Goal: Task Accomplishment & Management: Complete application form

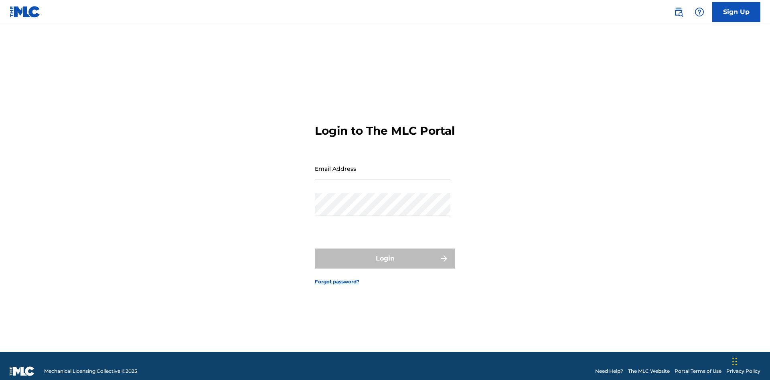
scroll to position [10, 0]
click at [383, 165] on input "Email Address" at bounding box center [383, 168] width 136 height 23
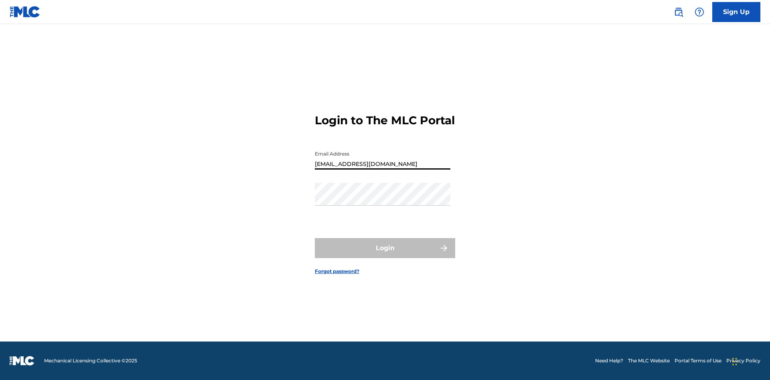
type input "[EMAIL_ADDRESS][DOMAIN_NAME]"
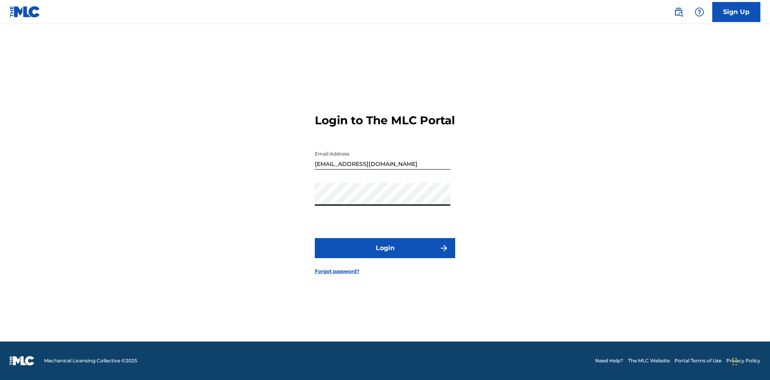
click at [385, 255] on button "Login" at bounding box center [385, 248] width 140 height 20
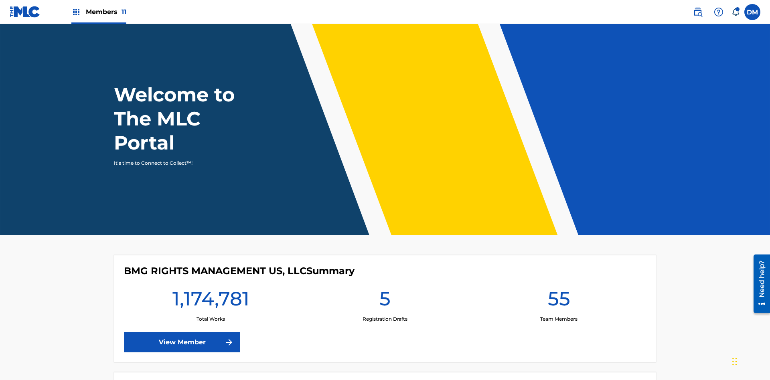
click at [752, 12] on label at bounding box center [752, 12] width 16 height 16
click at [752, 12] on input "[PERSON_NAME] [PERSON_NAME] [PERSON_NAME][EMAIL_ADDRESS][DOMAIN_NAME] Notificat…" at bounding box center [752, 12] width 0 height 0
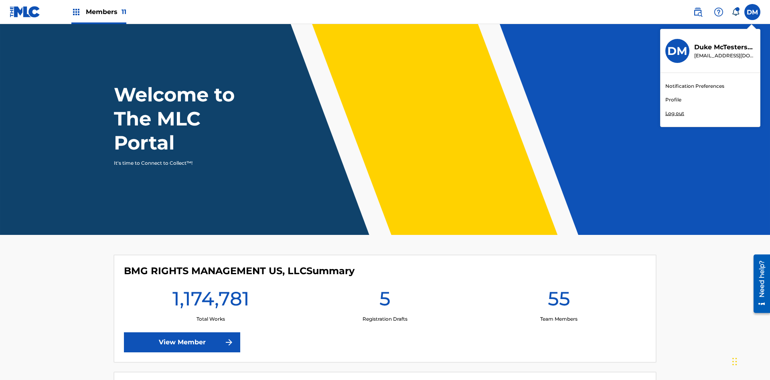
click at [673, 100] on link "Profile" at bounding box center [673, 99] width 16 height 7
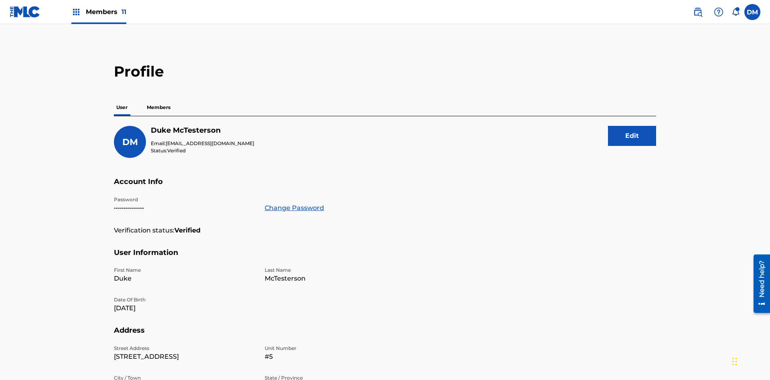
click at [159, 99] on p "Members" at bounding box center [158, 107] width 28 height 17
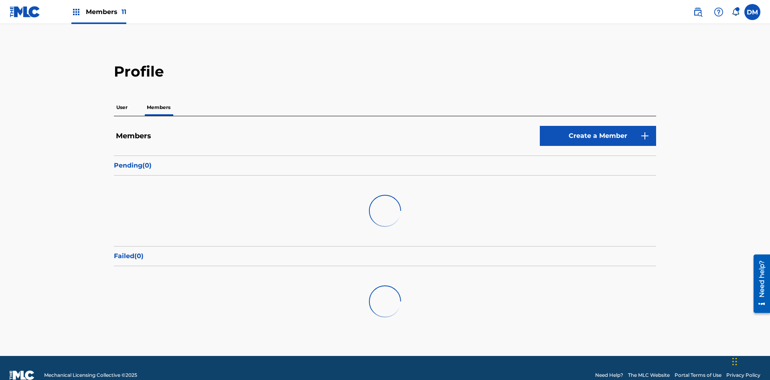
click at [598, 126] on link "Create a Member" at bounding box center [598, 136] width 116 height 20
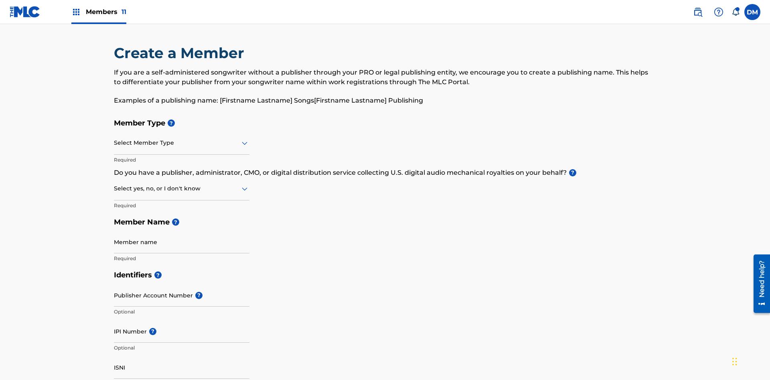
scroll to position [91, 0]
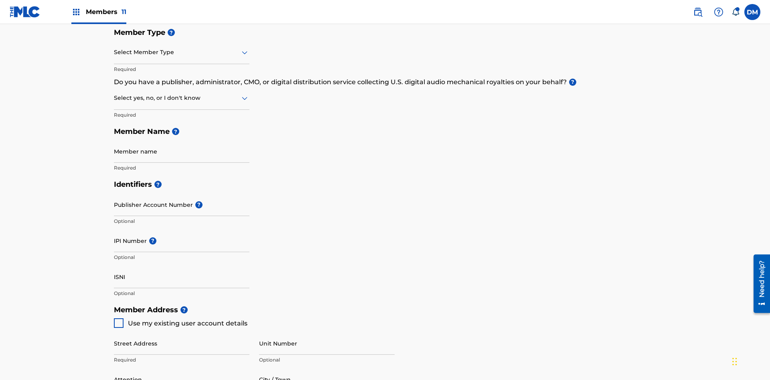
click at [114, 52] on input "text" at bounding box center [115, 52] width 2 height 8
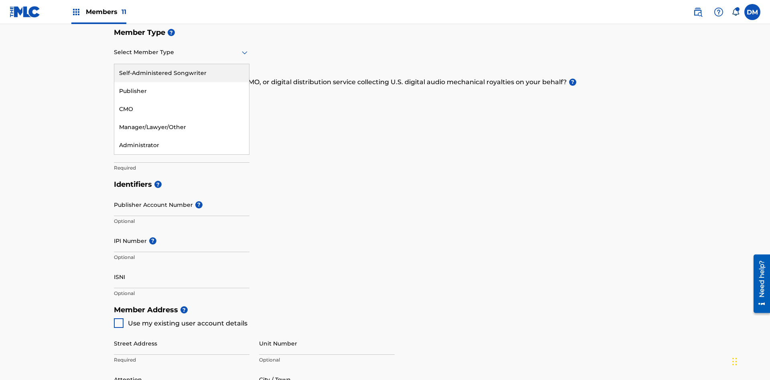
click at [182, 91] on div "Publisher" at bounding box center [181, 91] width 135 height 18
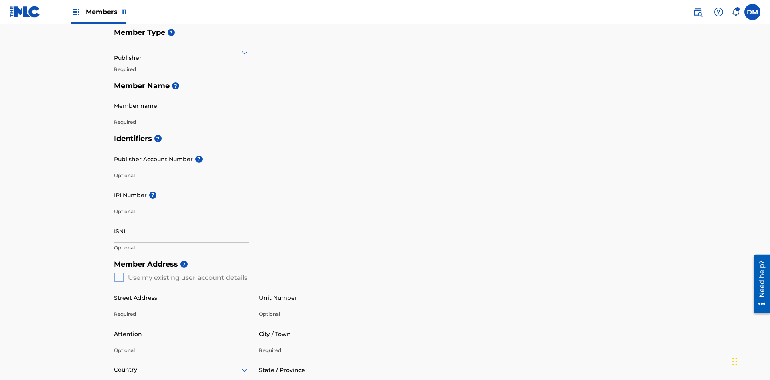
click at [114, 52] on input "text" at bounding box center [115, 52] width 2 height 8
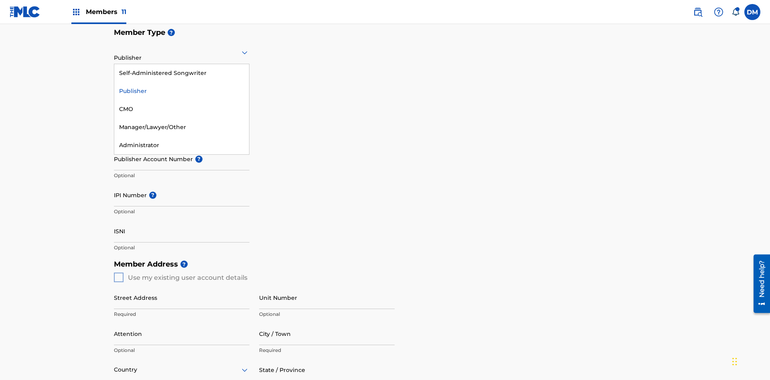
click at [182, 109] on div "CMO" at bounding box center [181, 109] width 135 height 18
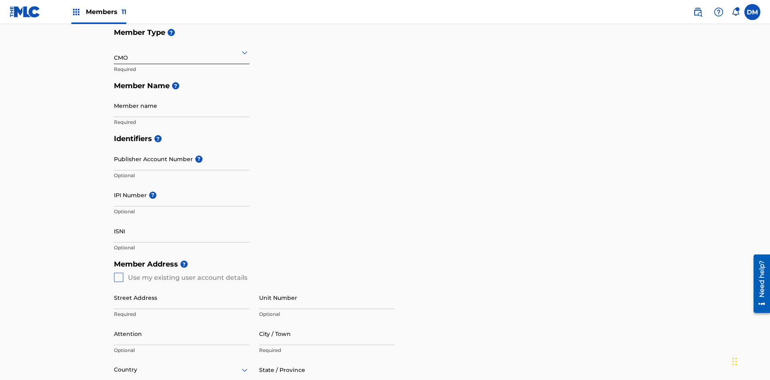
click at [114, 52] on input "text" at bounding box center [115, 52] width 2 height 8
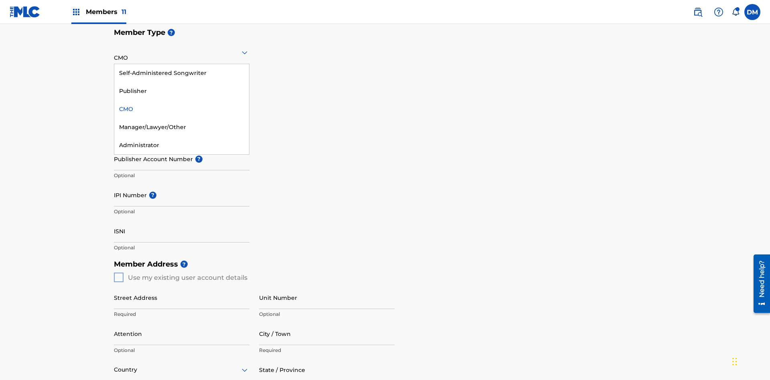
click at [182, 73] on div "Self-Administered Songwriter" at bounding box center [181, 73] width 135 height 18
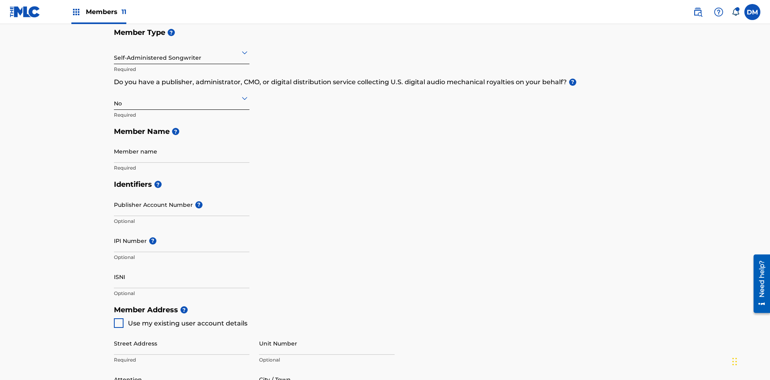
click at [114, 52] on input "text" at bounding box center [115, 52] width 2 height 8
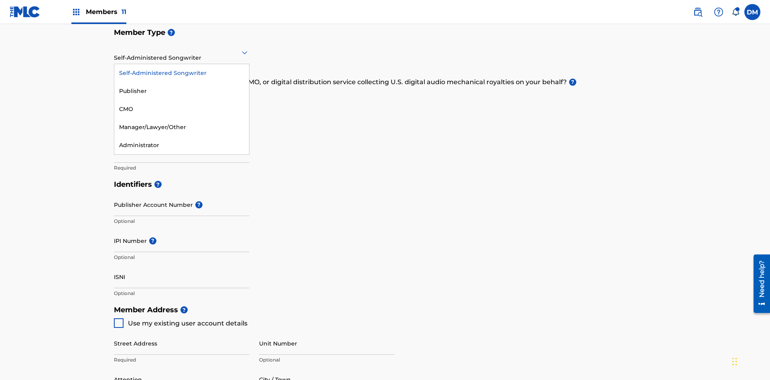
click at [182, 127] on div "Manager/Lawyer/Other" at bounding box center [181, 127] width 135 height 18
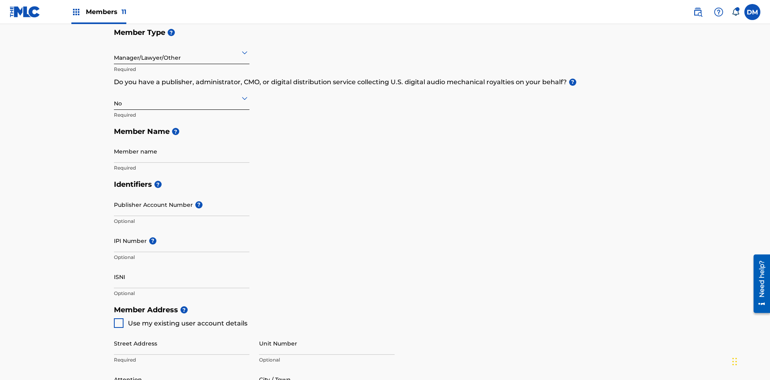
click at [114, 94] on input "text" at bounding box center [115, 98] width 2 height 8
click at [182, 110] on div "Yes" at bounding box center [181, 119] width 135 height 18
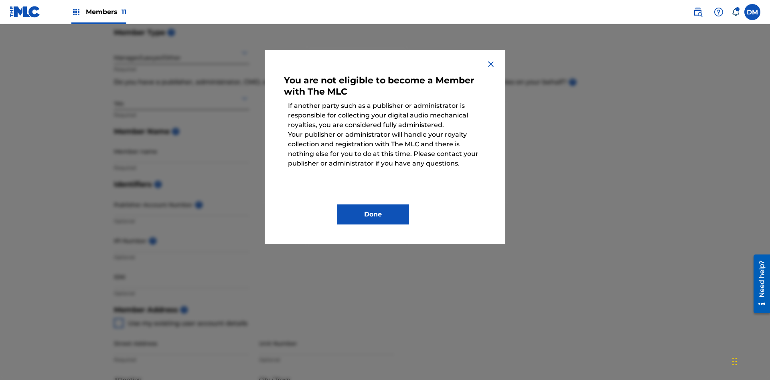
click at [373, 215] on button "Done" at bounding box center [373, 215] width 72 height 20
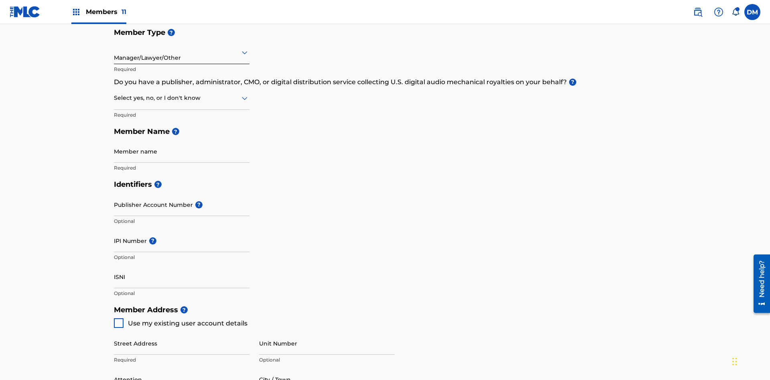
click at [114, 94] on input "text" at bounding box center [115, 98] width 2 height 8
click at [182, 146] on div "I don't know" at bounding box center [181, 155] width 135 height 18
click at [114, 94] on input "text" at bounding box center [115, 98] width 2 height 8
click at [182, 128] on div "No" at bounding box center [181, 137] width 135 height 18
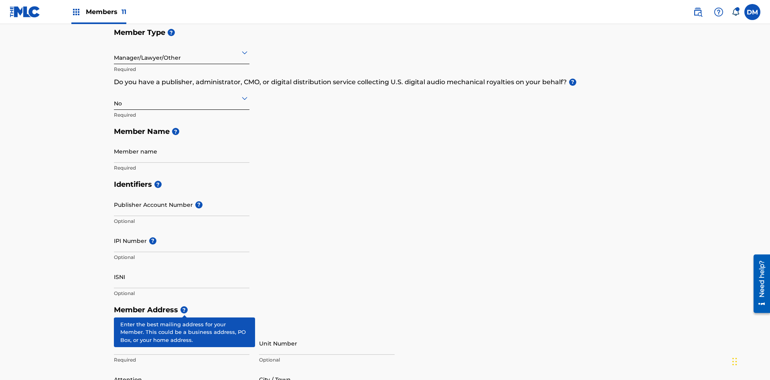
click at [182, 140] on input "Member name" at bounding box center [182, 151] width 136 height 23
type input "Z2025.08.25.04.28.46"
click at [182, 332] on input "Street Address" at bounding box center [182, 343] width 136 height 23
type input "[STREET_ADDRESS]"
click at [327, 332] on input "Unit Number" at bounding box center [327, 343] width 136 height 23
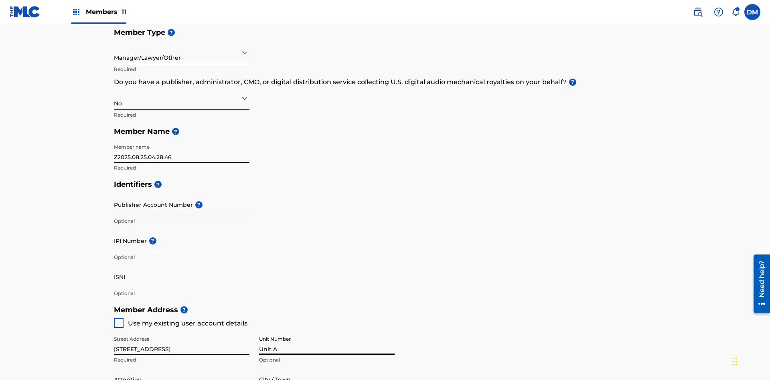
type input "Unit A"
click at [182, 368] on input "Attention" at bounding box center [182, 379] width 136 height 23
type input "[PERSON_NAME]"
click at [327, 368] on input "City / Town" at bounding box center [327, 379] width 136 height 23
type input "[GEOGRAPHIC_DATA]"
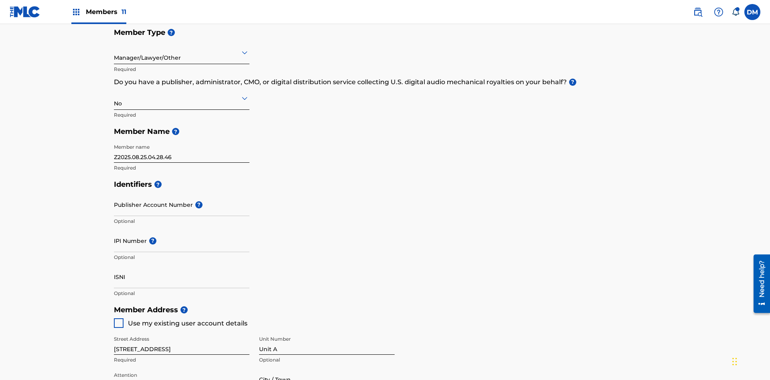
type input "43140"
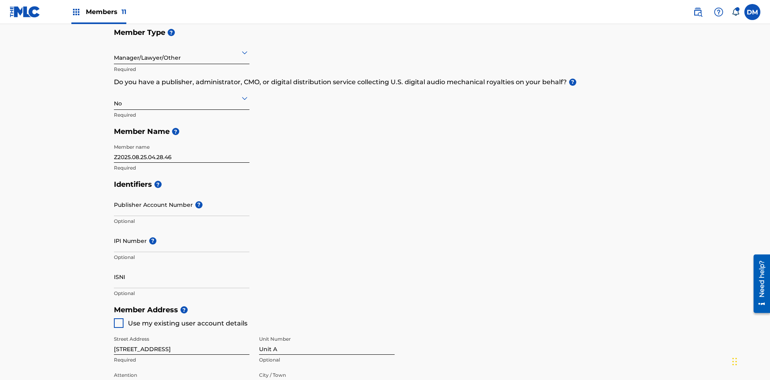
type input "740"
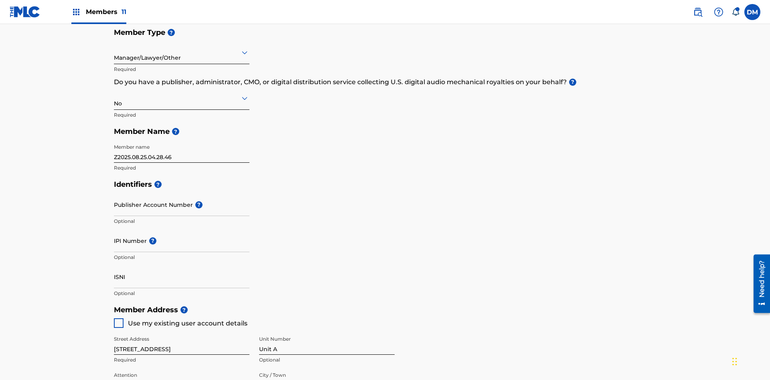
type input "8675309"
type input "[EMAIL_ADDRESS][DOMAIN_NAME]"
click at [182, 193] on input "Publisher Account Number ?" at bounding box center [182, 204] width 136 height 23
type input "P12345"
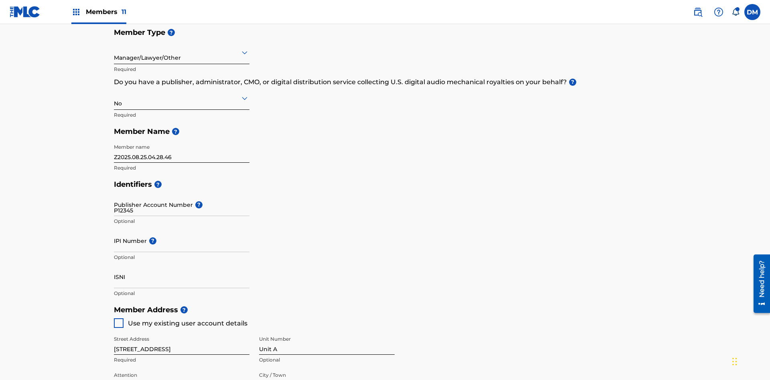
click at [182, 229] on input "IPI Number ?" at bounding box center [182, 240] width 136 height 23
click at [182, 266] on input "ISNI" at bounding box center [182, 277] width 136 height 23
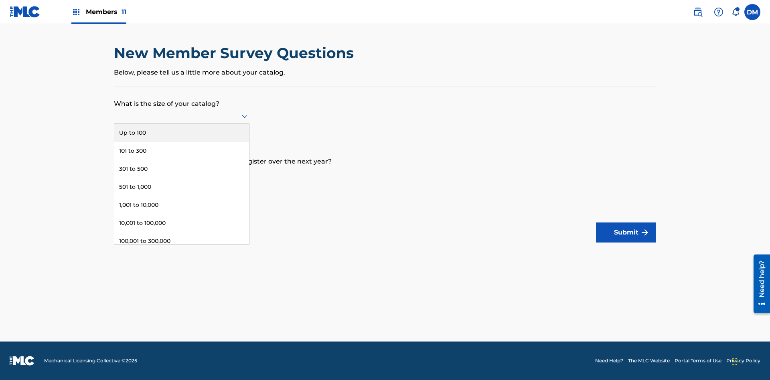
click at [182, 223] on div "10,001 to 100,000" at bounding box center [181, 223] width 135 height 18
click at [114, 174] on input "text" at bounding box center [115, 174] width 2 height 8
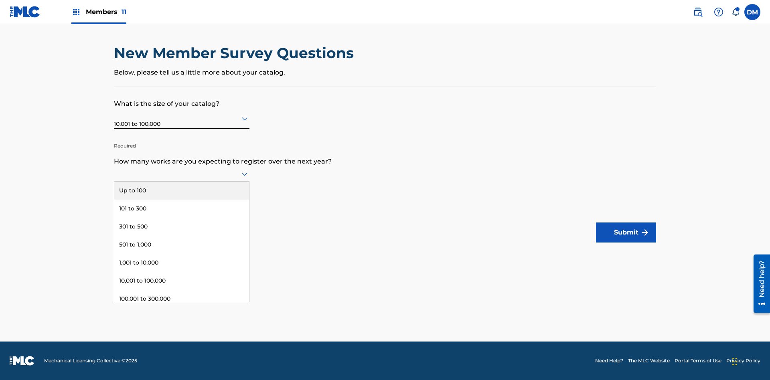
click at [182, 191] on div "Up to 100" at bounding box center [181, 191] width 135 height 18
click at [626, 233] on button "Submit" at bounding box center [626, 233] width 60 height 20
